Goal: Task Accomplishment & Management: Use online tool/utility

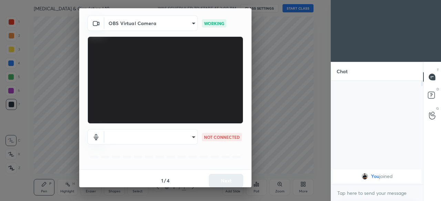
scroll to position [24, 0]
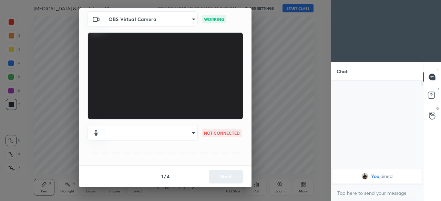
click at [182, 134] on body "1 2 3 4 5 6 7 C X Z C X Z E E Erase all H H [MEDICAL_DATA] & Circulation L10 WA…" at bounding box center [220, 100] width 441 height 201
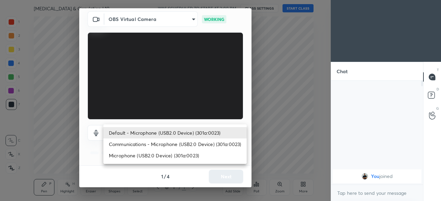
click at [170, 156] on li "Microphone (USB2.0 Device) (301a:0023)" at bounding box center [174, 155] width 143 height 11
type input "8c88c13ba37363e68a05074e9c36b64f2801ec021e37c0c9b9d1a985d4450fad"
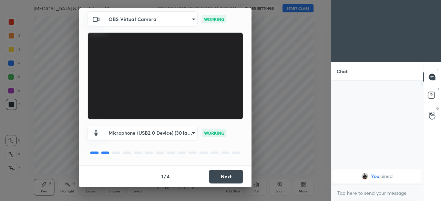
click at [213, 179] on button "Next" at bounding box center [226, 177] width 34 height 14
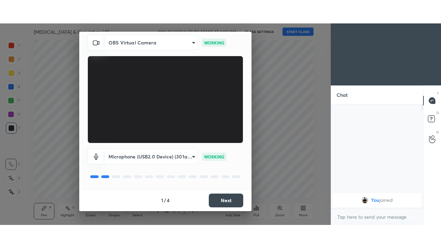
scroll to position [0, 0]
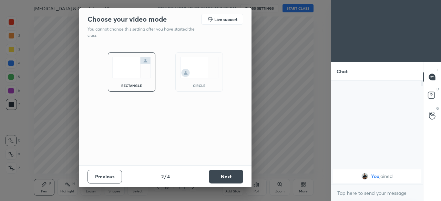
click at [213, 179] on button "Next" at bounding box center [226, 177] width 34 height 14
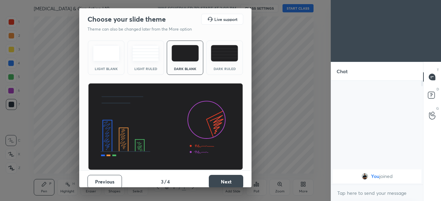
click at [214, 180] on button "Next" at bounding box center [226, 182] width 34 height 14
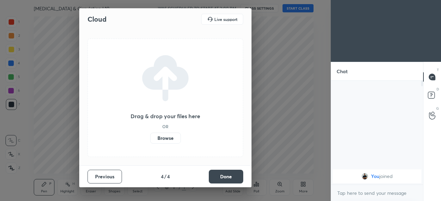
click at [169, 135] on label "Browse" at bounding box center [165, 138] width 31 height 11
click at [150, 135] on input "Browse" at bounding box center [150, 138] width 0 height 11
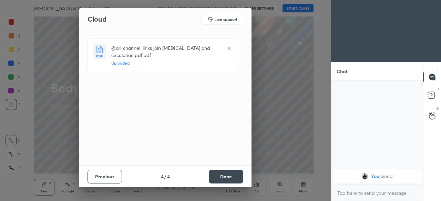
click at [219, 177] on button "Done" at bounding box center [226, 177] width 34 height 14
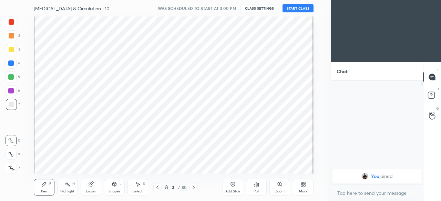
click at [299, 189] on div "More" at bounding box center [303, 187] width 21 height 17
click at [260, 136] on div "Dark Mode" at bounding box center [264, 135] width 28 height 17
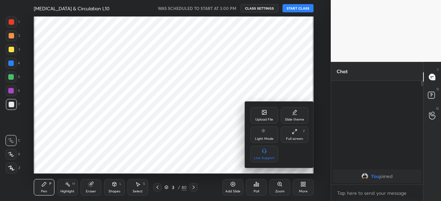
click at [294, 137] on div "Full screen" at bounding box center [294, 138] width 17 height 3
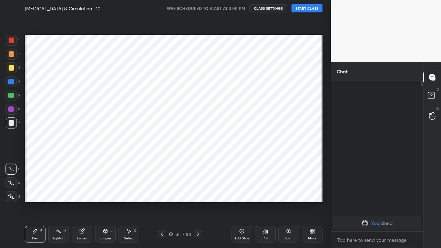
scroll to position [91, 90]
click at [170, 201] on icon at bounding box center [171, 234] width 4 height 4
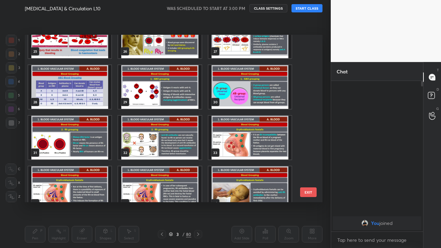
scroll to position [428, 0]
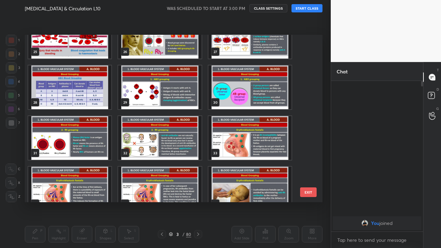
click at [172, 98] on img "grid" at bounding box center [159, 87] width 83 height 44
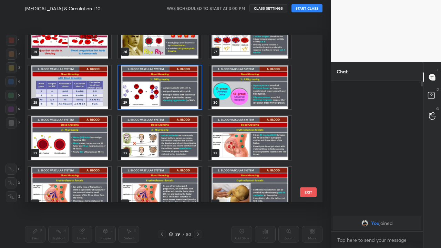
click at [236, 93] on img "grid" at bounding box center [249, 87] width 83 height 44
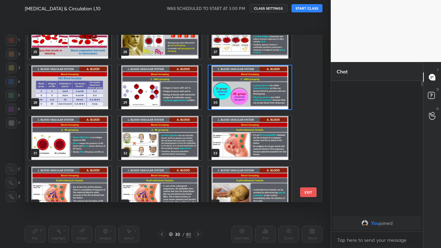
click at [226, 95] on img "grid" at bounding box center [249, 87] width 83 height 44
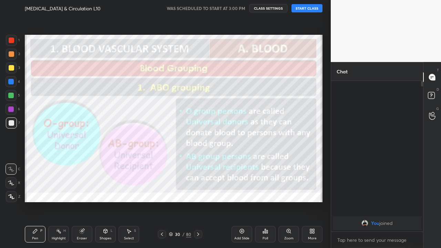
click at [226, 95] on img "grid" at bounding box center [249, 87] width 83 height 44
click at [304, 10] on button "START CLASS" at bounding box center [306, 8] width 31 height 8
click at [8, 108] on div at bounding box center [11, 109] width 6 height 6
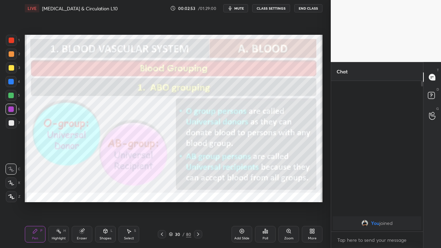
click at [12, 198] on icon at bounding box center [12, 196] width 6 height 4
click at [197, 201] on icon at bounding box center [198, 234] width 6 height 6
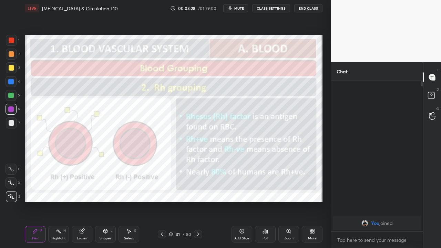
click at [198, 201] on icon at bounding box center [198, 234] width 6 height 6
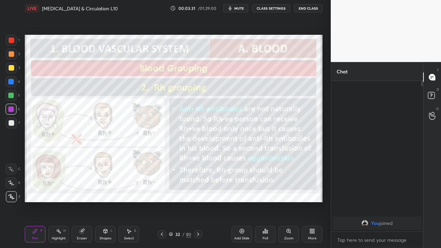
click at [161, 201] on icon at bounding box center [162, 233] width 2 height 3
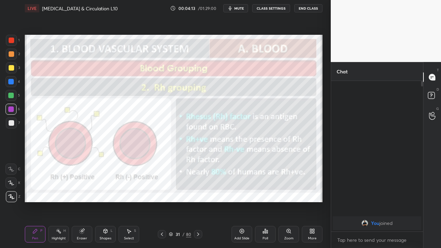
click at [198, 201] on icon at bounding box center [198, 234] width 6 height 6
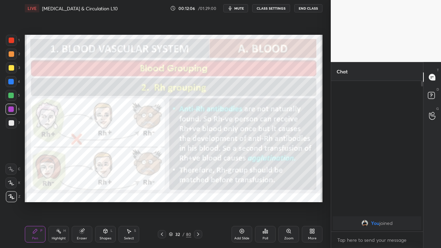
click at [12, 43] on div at bounding box center [12, 41] width 6 height 6
click at [198, 201] on icon at bounding box center [198, 234] width 6 height 6
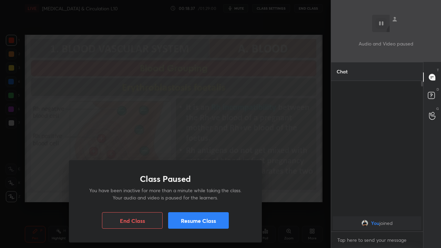
click at [208, 201] on button "Resume Class" at bounding box center [198, 220] width 61 height 17
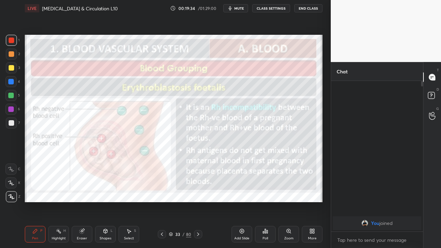
click at [241, 201] on icon at bounding box center [242, 231] width 4 height 4
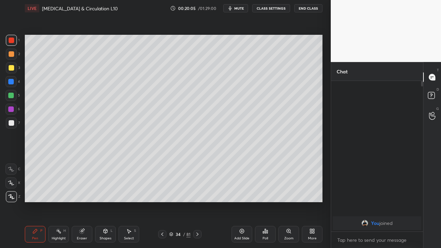
click at [11, 123] on div at bounding box center [12, 123] width 6 height 6
click at [11, 95] on div at bounding box center [11, 96] width 6 height 6
click at [11, 124] on div at bounding box center [12, 123] width 6 height 6
click at [79, 201] on icon at bounding box center [82, 231] width 6 height 6
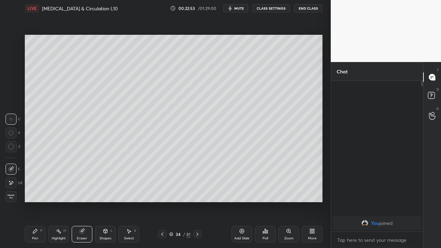
click at [130, 201] on div "Select" at bounding box center [129, 237] width 10 height 3
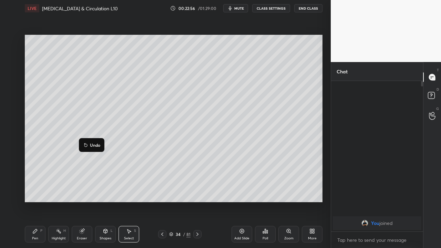
click at [88, 146] on icon at bounding box center [86, 145] width 6 height 6
click at [39, 201] on div "Pen P" at bounding box center [35, 234] width 21 height 17
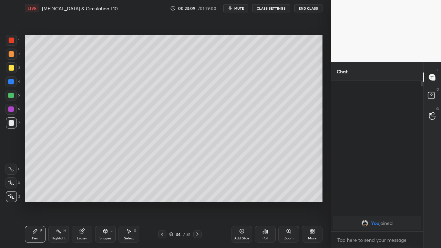
click at [60, 201] on div "Highlight" at bounding box center [59, 237] width 14 height 3
click at [83, 201] on div "Eraser" at bounding box center [82, 234] width 21 height 17
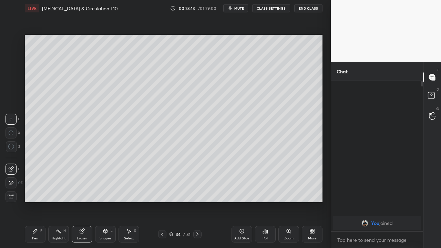
click at [40, 201] on div "Pen P" at bounding box center [35, 234] width 21 height 17
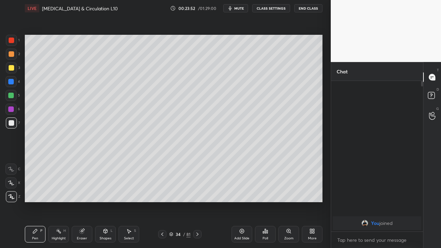
click at [12, 109] on div at bounding box center [11, 109] width 6 height 6
click at [242, 201] on icon at bounding box center [242, 231] width 4 height 4
click at [10, 97] on div at bounding box center [11, 96] width 6 height 6
click at [10, 114] on div at bounding box center [11, 109] width 11 height 11
click at [11, 41] on div at bounding box center [12, 41] width 6 height 6
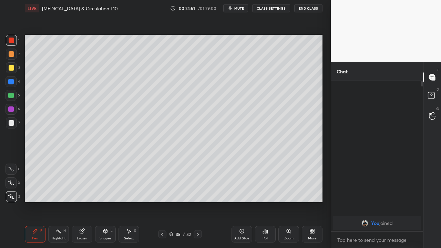
click at [79, 201] on div "Eraser" at bounding box center [82, 237] width 10 height 3
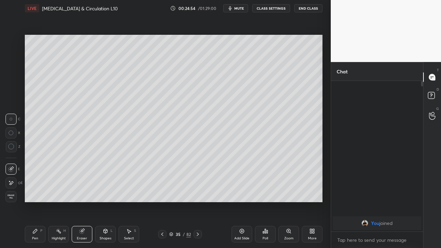
click at [35, 201] on div "Pen P" at bounding box center [35, 234] width 21 height 17
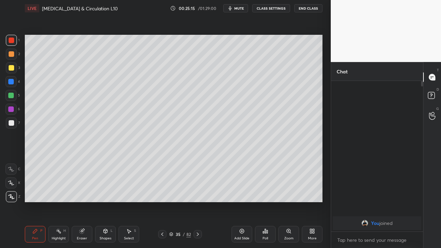
click at [82, 201] on div "Eraser" at bounding box center [82, 237] width 10 height 3
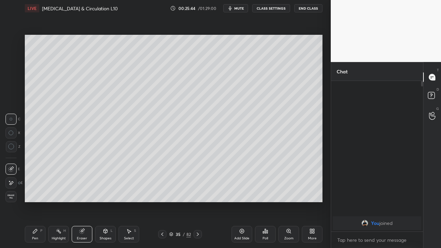
click at [39, 201] on div "Pen P" at bounding box center [35, 234] width 21 height 17
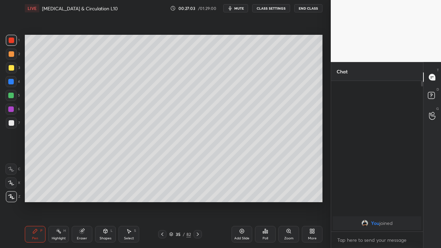
click at [162, 201] on icon at bounding box center [162, 234] width 6 height 6
click at [198, 201] on icon at bounding box center [198, 234] width 6 height 6
click at [11, 125] on div at bounding box center [12, 123] width 6 height 6
click at [197, 201] on icon at bounding box center [198, 234] width 6 height 6
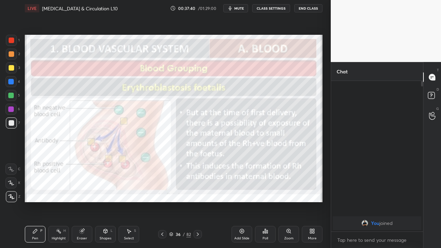
click at [162, 201] on icon at bounding box center [162, 234] width 6 height 6
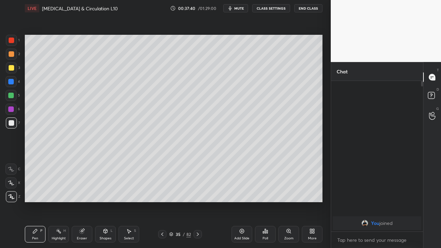
click at [162, 201] on icon at bounding box center [162, 234] width 6 height 6
click at [162, 201] on icon at bounding box center [162, 233] width 2 height 3
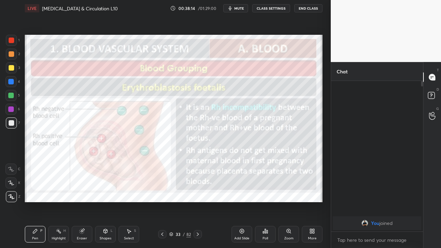
click at [13, 40] on div at bounding box center [12, 41] width 6 height 6
click at [198, 201] on icon at bounding box center [198, 234] width 6 height 6
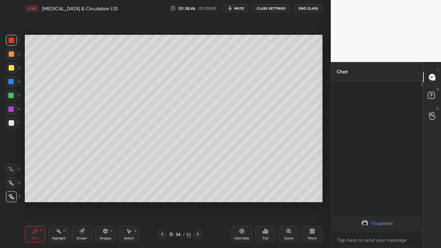
click at [197, 201] on icon at bounding box center [198, 234] width 6 height 6
click at [198, 201] on icon at bounding box center [198, 233] width 2 height 3
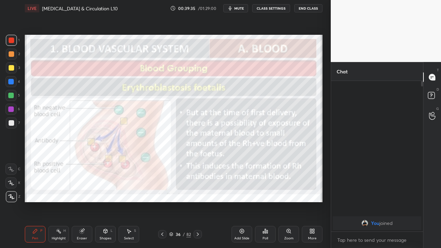
click at [197, 201] on icon at bounding box center [198, 234] width 6 height 6
click at [198, 201] on icon at bounding box center [198, 234] width 6 height 6
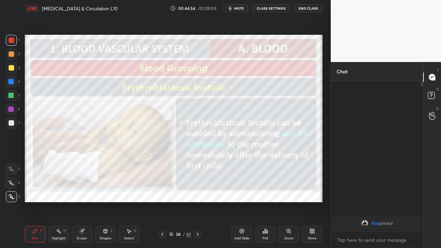
click at [197, 201] on icon at bounding box center [198, 234] width 6 height 6
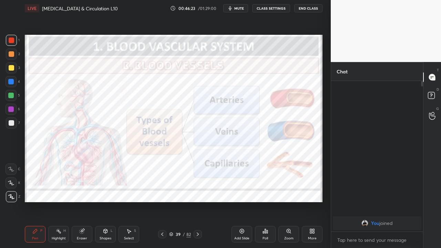
click at [197, 201] on icon at bounding box center [198, 234] width 6 height 6
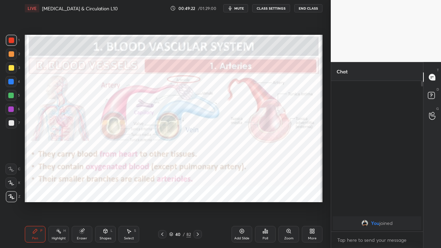
click at [197, 201] on icon at bounding box center [198, 233] width 2 height 3
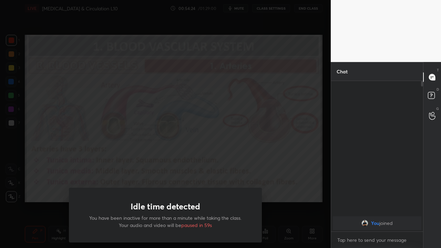
click at [48, 186] on div "Idle time detected You have been inactive for more than a minute while taking t…" at bounding box center [165, 124] width 330 height 248
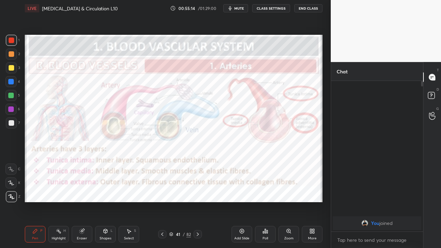
click at [198, 201] on icon at bounding box center [198, 234] width 6 height 6
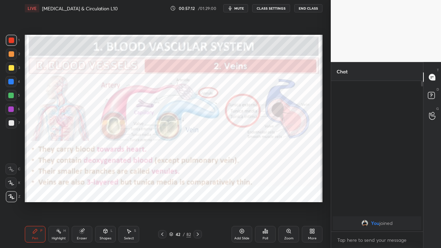
click at [197, 201] on icon at bounding box center [198, 234] width 6 height 6
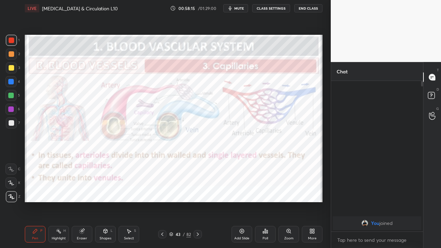
click at [197, 201] on icon at bounding box center [198, 234] width 6 height 6
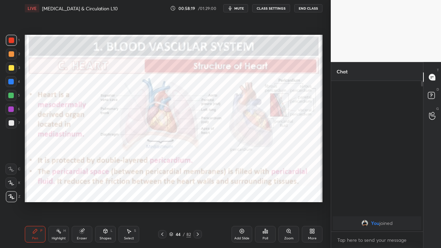
click at [162, 201] on icon at bounding box center [162, 234] width 6 height 6
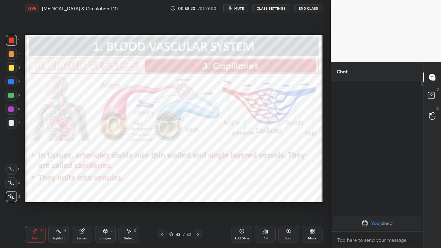
click at [162, 201] on icon at bounding box center [162, 234] width 6 height 6
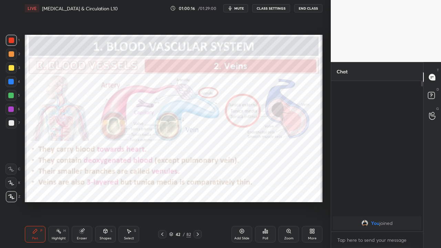
click at [162, 201] on icon at bounding box center [162, 234] width 6 height 6
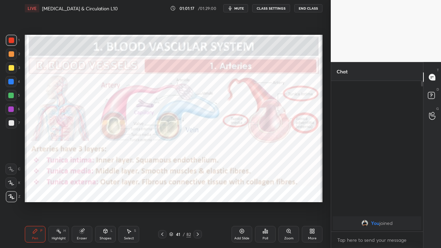
click at [162, 201] on icon at bounding box center [162, 234] width 6 height 6
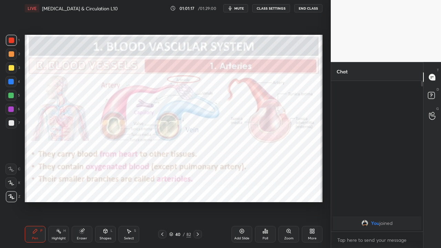
click at [197, 201] on icon at bounding box center [198, 234] width 6 height 6
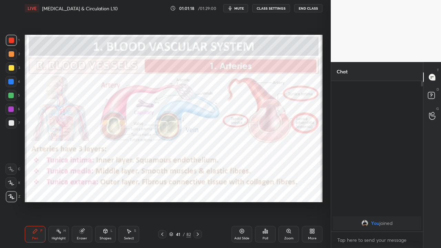
click at [197, 201] on icon at bounding box center [198, 234] width 6 height 6
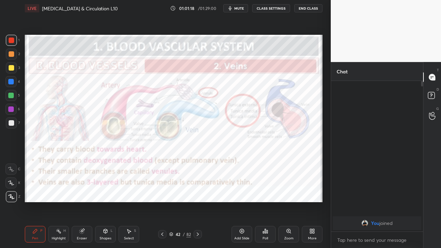
click at [197, 201] on icon at bounding box center [198, 234] width 6 height 6
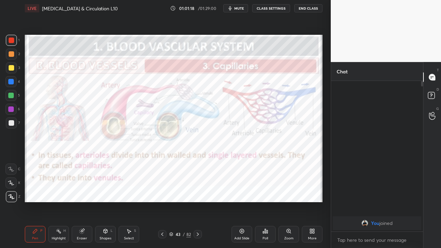
click at [197, 201] on icon at bounding box center [198, 234] width 6 height 6
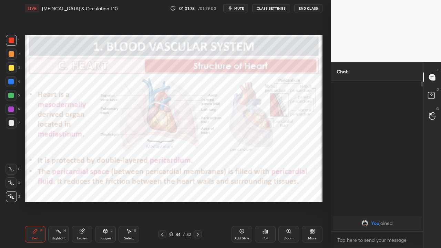
click at [162, 201] on icon at bounding box center [162, 234] width 6 height 6
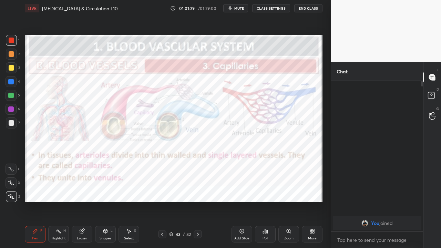
click at [197, 201] on icon at bounding box center [198, 234] width 6 height 6
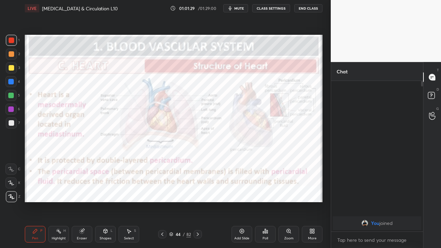
click at [197, 201] on icon at bounding box center [198, 234] width 6 height 6
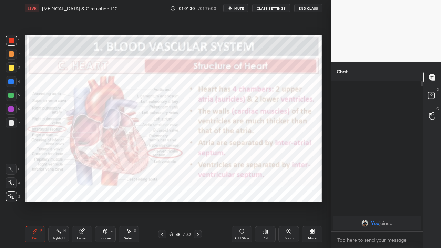
click at [198, 201] on icon at bounding box center [198, 233] width 2 height 3
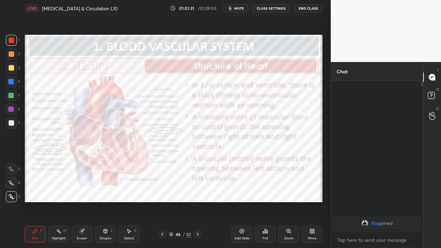
click at [198, 201] on icon at bounding box center [198, 233] width 2 height 3
click at [197, 201] on icon at bounding box center [198, 234] width 6 height 6
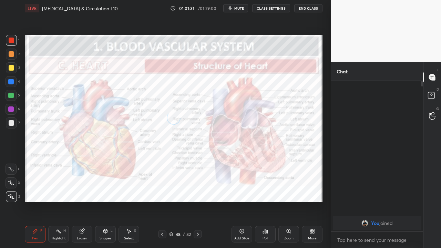
click at [197, 201] on icon at bounding box center [198, 234] width 6 height 6
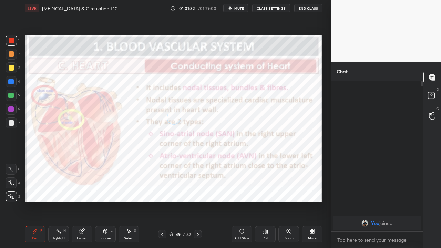
click at [197, 201] on icon at bounding box center [198, 234] width 6 height 6
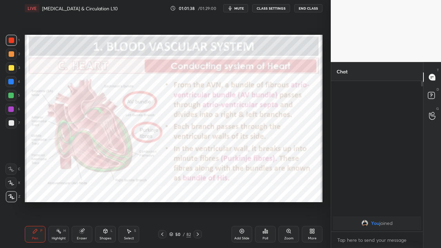
click at [306, 9] on button "End Class" at bounding box center [308, 8] width 28 height 8
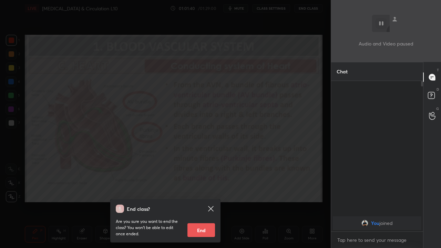
click at [200, 201] on button "End" at bounding box center [201, 230] width 28 height 14
type textarea "x"
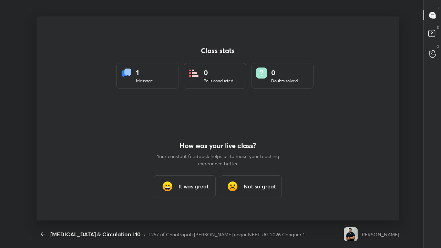
scroll to position [0, 0]
click at [201, 191] on div "It was great" at bounding box center [185, 186] width 62 height 22
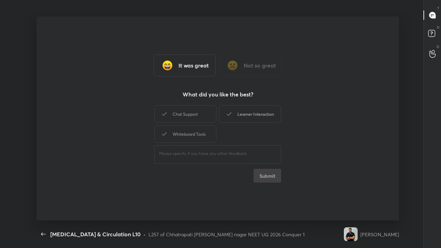
click at [235, 114] on div "Learner Interaction" at bounding box center [250, 113] width 62 height 17
click at [261, 178] on button "Submit" at bounding box center [267, 176] width 28 height 14
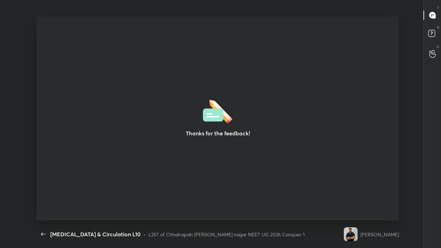
click at [437, 124] on div "T Messages (T) D Doubts (D) G Raise Hand (G)" at bounding box center [432, 124] width 18 height 248
